Goal: Task Accomplishment & Management: Use online tool/utility

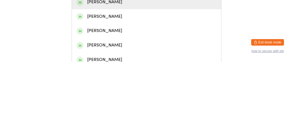
scroll to position [16, 0]
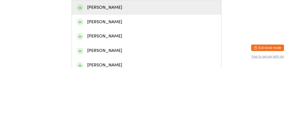
type input "[PERSON_NAME]"
click at [143, 79] on div "[PERSON_NAME]" at bounding box center [146, 74] width 140 height 7
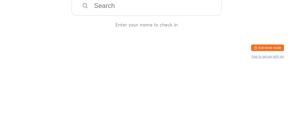
scroll to position [0, 0]
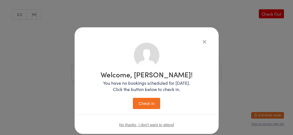
click at [151, 103] on button "Check in" at bounding box center [146, 103] width 27 height 11
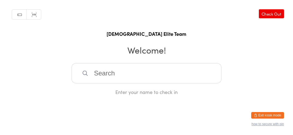
click at [105, 81] on input "search" at bounding box center [147, 73] width 150 height 20
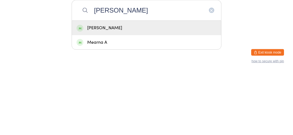
type input "[PERSON_NAME]"
click at [88, 94] on div "[PERSON_NAME]" at bounding box center [146, 90] width 140 height 7
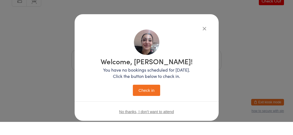
scroll to position [13, 0]
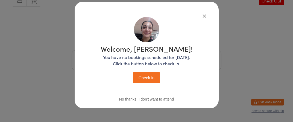
click at [144, 93] on button "Check in" at bounding box center [146, 90] width 27 height 11
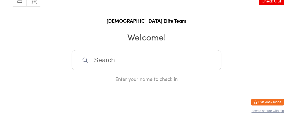
click at [124, 81] on input "search" at bounding box center [147, 73] width 150 height 20
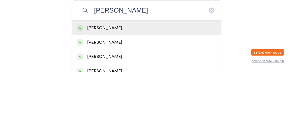
type input "[PERSON_NAME]"
click at [129, 98] on div "[PERSON_NAME]" at bounding box center [146, 91] width 149 height 14
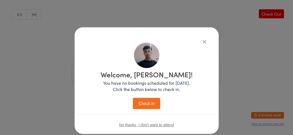
click at [147, 109] on button "Check in" at bounding box center [146, 103] width 27 height 11
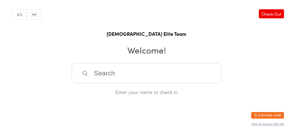
click at [149, 78] on input "search" at bounding box center [147, 73] width 150 height 20
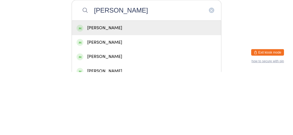
type input "[PERSON_NAME]"
click at [140, 98] on div "[PERSON_NAME]" at bounding box center [146, 91] width 149 height 14
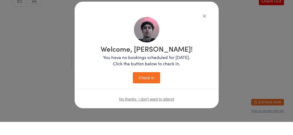
click at [150, 95] on button "Check in" at bounding box center [146, 90] width 27 height 11
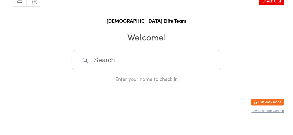
click at [94, 81] on input "search" at bounding box center [147, 73] width 150 height 20
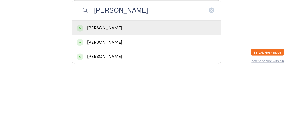
click at [87, 83] on input "[PERSON_NAME]" at bounding box center [147, 73] width 150 height 20
type input "[PERSON_NAME]"
click at [83, 94] on div "[PERSON_NAME]" at bounding box center [146, 90] width 140 height 7
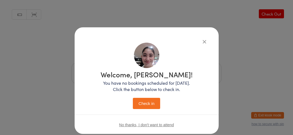
click at [149, 107] on button "Check in" at bounding box center [146, 103] width 27 height 11
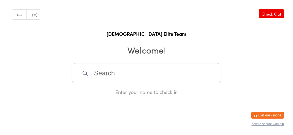
click at [151, 79] on input "search" at bounding box center [147, 73] width 150 height 20
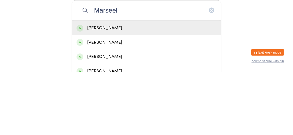
type input "Marseel"
click at [142, 94] on div "[PERSON_NAME]" at bounding box center [146, 90] width 140 height 7
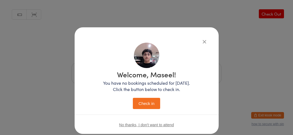
click at [146, 105] on button "Check in" at bounding box center [146, 103] width 27 height 11
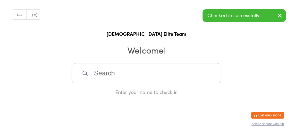
click at [91, 74] on input "search" at bounding box center [147, 73] width 150 height 20
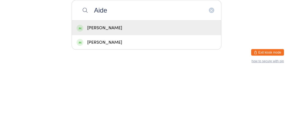
type input "Aide"
click at [98, 94] on div "[PERSON_NAME]" at bounding box center [146, 90] width 140 height 7
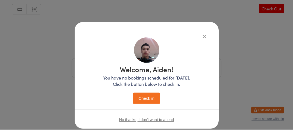
click at [137, 105] on button "Check in" at bounding box center [146, 103] width 27 height 11
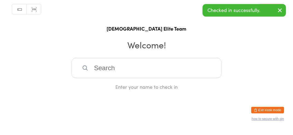
click at [186, 93] on div "Enter your name to check in" at bounding box center [147, 91] width 150 height 7
click at [144, 75] on input "search" at bounding box center [147, 73] width 150 height 20
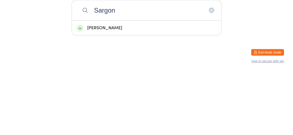
type input "Sargon"
click at [149, 91] on div "[PERSON_NAME]" at bounding box center [146, 91] width 149 height 14
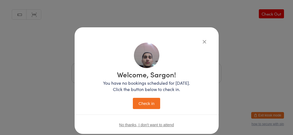
click at [144, 107] on button "Check in" at bounding box center [146, 103] width 27 height 11
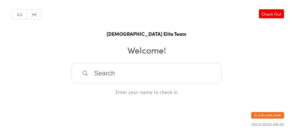
click at [173, 77] on input "search" at bounding box center [147, 73] width 150 height 20
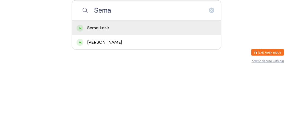
type input "Sema"
click at [135, 94] on div "Sema kasir" at bounding box center [146, 90] width 140 height 7
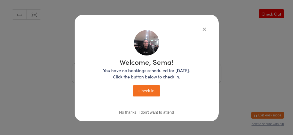
click at [152, 94] on button "Check in" at bounding box center [146, 90] width 27 height 11
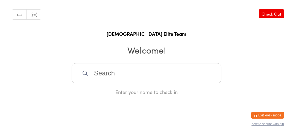
click at [131, 83] on input "search" at bounding box center [147, 73] width 150 height 20
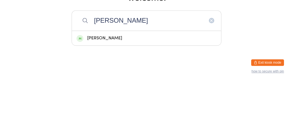
type input "[PERSON_NAME]"
click at [212, 75] on icon "button" at bounding box center [211, 73] width 4 height 4
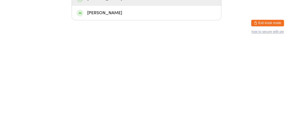
type input "Stewar"
click at [226, 109] on html "You have now entered Kiosk Mode. Members will be able to check themselves in us…" at bounding box center [146, 67] width 293 height 135
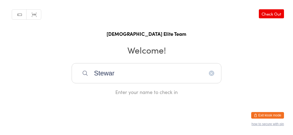
click at [169, 80] on input "Stewar" at bounding box center [147, 73] width 150 height 20
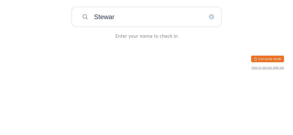
click at [213, 75] on icon "button" at bounding box center [211, 73] width 4 height 4
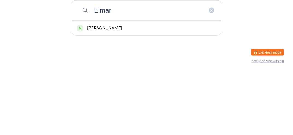
type input "Elmar"
click at [146, 94] on div "[PERSON_NAME]" at bounding box center [146, 90] width 140 height 7
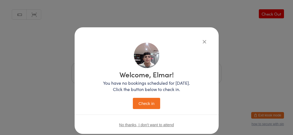
click at [149, 105] on button "Check in" at bounding box center [146, 103] width 27 height 11
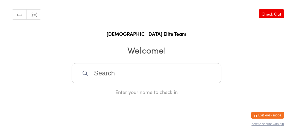
click at [179, 78] on input "search" at bounding box center [147, 73] width 150 height 20
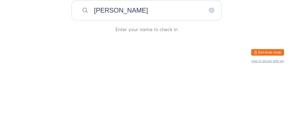
click at [251, 79] on div "Manual search Scanner input Check Out [DEMOGRAPHIC_DATA] Elite Team Welcome! [P…" at bounding box center [146, 47] width 293 height 95
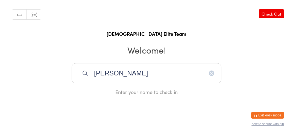
click at [172, 81] on input "[PERSON_NAME]" at bounding box center [147, 73] width 150 height 20
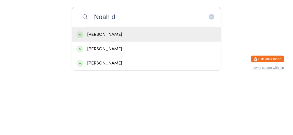
type input "Noah d"
click at [156, 94] on div "[PERSON_NAME]" at bounding box center [146, 90] width 140 height 7
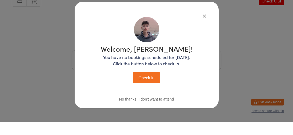
click at [152, 94] on button "Check in" at bounding box center [146, 90] width 27 height 11
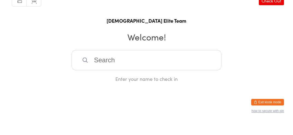
click at [186, 70] on input "search" at bounding box center [147, 73] width 150 height 20
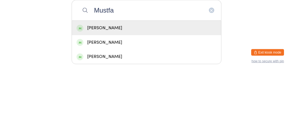
type input "Mustfa"
click at [180, 94] on div "[PERSON_NAME]" at bounding box center [146, 90] width 140 height 7
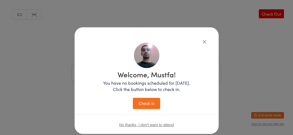
click at [150, 108] on button "Check in" at bounding box center [146, 103] width 27 height 11
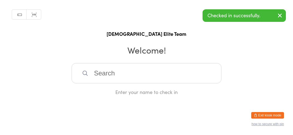
click at [168, 83] on input "search" at bounding box center [147, 73] width 150 height 20
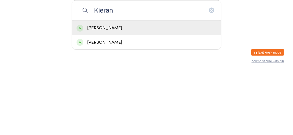
type input "Kieran"
click at [125, 94] on div "[PERSON_NAME]" at bounding box center [146, 90] width 140 height 7
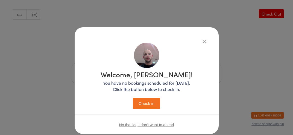
click at [148, 106] on button "Check in" at bounding box center [146, 103] width 27 height 11
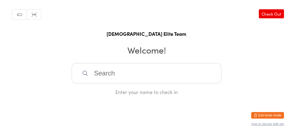
click at [187, 76] on input "search" at bounding box center [147, 73] width 150 height 20
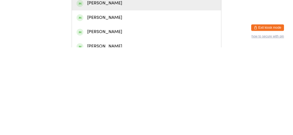
type input "Max"
click at [182, 112] on div "[PERSON_NAME]" at bounding box center [146, 105] width 149 height 14
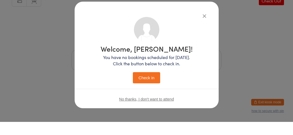
click at [152, 94] on button "Check in" at bounding box center [146, 90] width 27 height 11
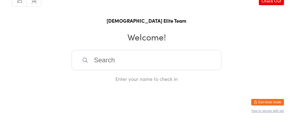
click at [110, 70] on input "search" at bounding box center [147, 73] width 150 height 20
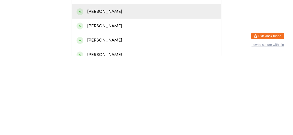
type input "[PERSON_NAME]"
click at [111, 94] on div "[PERSON_NAME]" at bounding box center [146, 90] width 140 height 7
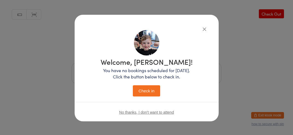
click at [203, 32] on icon "button" at bounding box center [204, 29] width 6 height 6
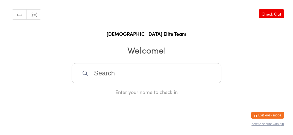
click at [155, 83] on input "search" at bounding box center [147, 73] width 150 height 20
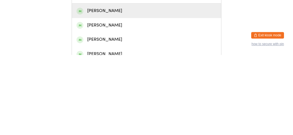
type input "Jan"
click at [164, 103] on div "[PERSON_NAME]" at bounding box center [146, 105] width 149 height 14
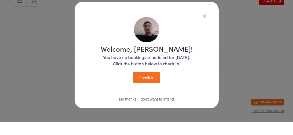
click at [203, 29] on icon "button" at bounding box center [204, 29] width 6 height 6
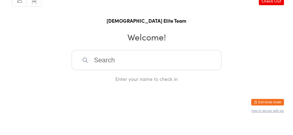
click at [204, 78] on input "search" at bounding box center [147, 73] width 150 height 20
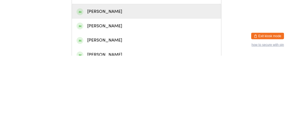
type input "Jan"
click at [178, 94] on div "[PERSON_NAME]" at bounding box center [146, 90] width 140 height 7
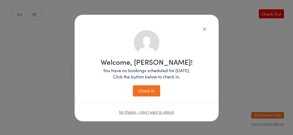
click at [147, 92] on button "Check in" at bounding box center [146, 90] width 27 height 11
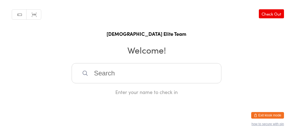
click at [132, 70] on input "search" at bounding box center [147, 73] width 150 height 20
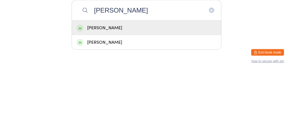
type input "[PERSON_NAME]"
click at [156, 103] on div "[PERSON_NAME]" at bounding box center [146, 105] width 149 height 14
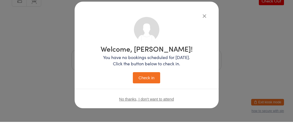
click at [150, 91] on button "Check in" at bounding box center [146, 90] width 27 height 11
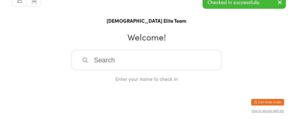
click at [166, 81] on input "search" at bounding box center [147, 73] width 150 height 20
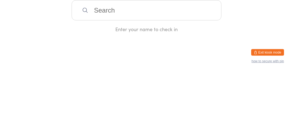
click at [253, 81] on div "Manual search Scanner input Check Out [DEMOGRAPHIC_DATA] Elite Team Welcome! En…" at bounding box center [146, 47] width 293 height 95
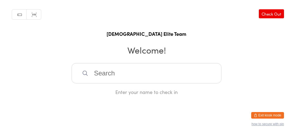
click at [194, 83] on input "search" at bounding box center [147, 73] width 150 height 20
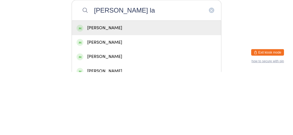
type input "[PERSON_NAME] la"
click at [128, 94] on div "[PERSON_NAME]" at bounding box center [146, 90] width 140 height 7
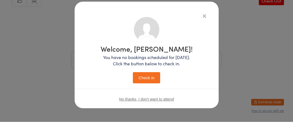
click at [155, 91] on button "Check in" at bounding box center [146, 90] width 27 height 11
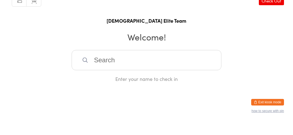
click at [137, 83] on input "search" at bounding box center [147, 73] width 150 height 20
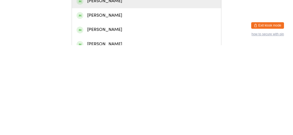
type input "[PERSON_NAME]"
click at [130, 98] on div "[PERSON_NAME]" at bounding box center [146, 91] width 149 height 14
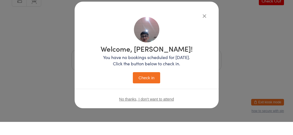
click at [150, 94] on button "Check in" at bounding box center [146, 90] width 27 height 11
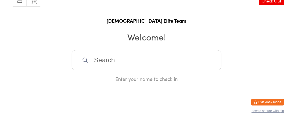
click at [114, 74] on input "search" at bounding box center [147, 73] width 150 height 20
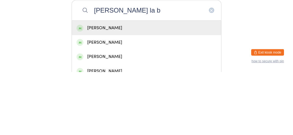
type input "[PERSON_NAME] la b"
click at [131, 94] on div "[PERSON_NAME]" at bounding box center [146, 90] width 140 height 7
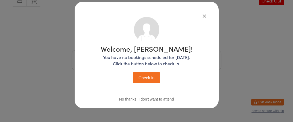
click at [146, 94] on button "Check in" at bounding box center [146, 90] width 27 height 11
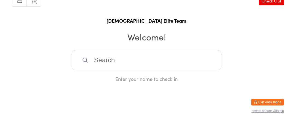
click at [154, 76] on input "search" at bounding box center [147, 73] width 150 height 20
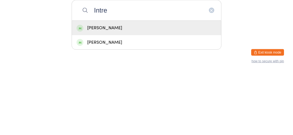
type input "Intre"
click at [140, 94] on div "[PERSON_NAME]" at bounding box center [146, 90] width 140 height 7
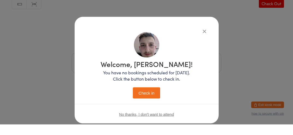
click at [158, 104] on button "Check in" at bounding box center [146, 103] width 27 height 11
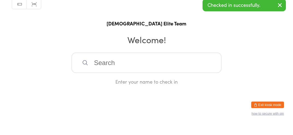
click at [112, 80] on input "search" at bounding box center [147, 73] width 150 height 20
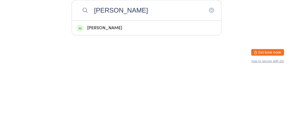
type input "[PERSON_NAME]"
click at [118, 94] on div "[PERSON_NAME]" at bounding box center [146, 90] width 140 height 7
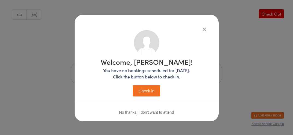
click at [145, 91] on button "Check in" at bounding box center [146, 90] width 27 height 11
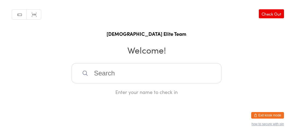
click at [124, 83] on input "search" at bounding box center [147, 73] width 150 height 20
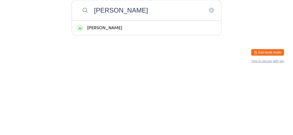
type input "[PERSON_NAME]"
click at [251, 91] on div "Manual search Scanner input Check Out [DEMOGRAPHIC_DATA] Elite Team Welcome! [P…" at bounding box center [146, 47] width 293 height 95
